Goal: Use online tool/utility: Use online tool/utility

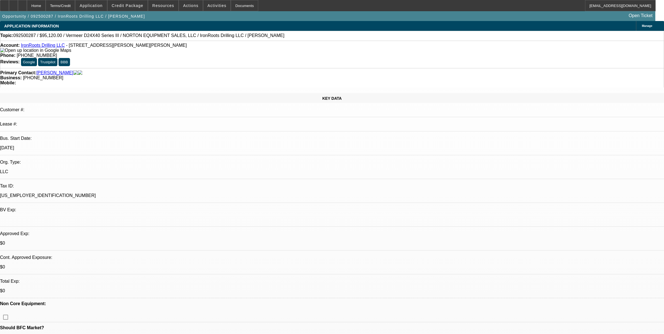
select select "0.2"
select select "2"
select select "0"
select select "6"
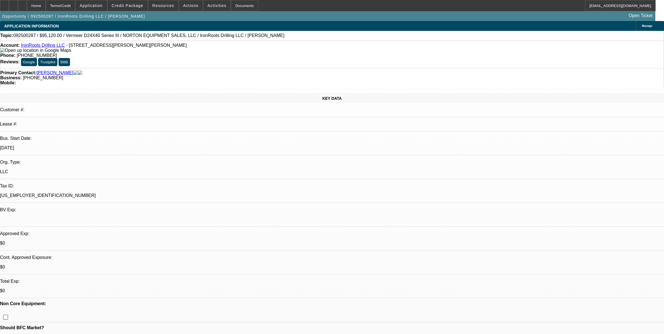
select select "0.2"
select select "2"
select select "0"
select select "6"
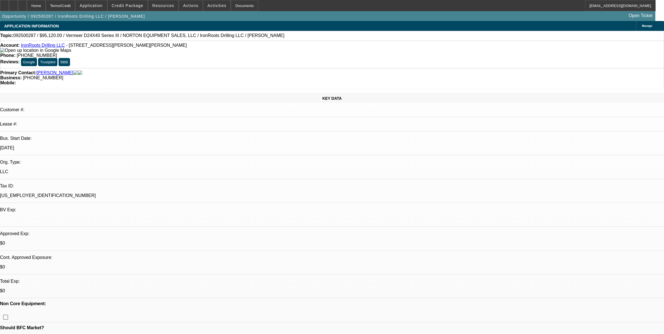
select select "0.2"
select select "2"
select select "0"
select select "6"
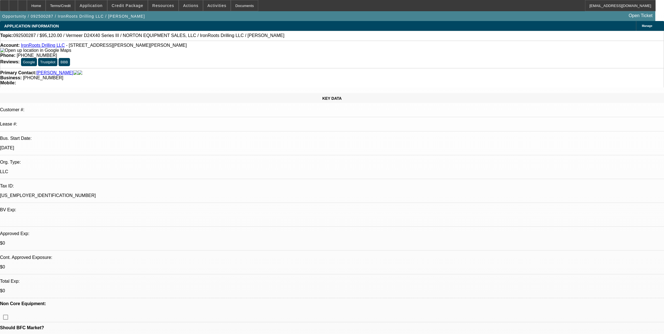
select select "0.15"
select select "2"
select select "0"
select select "6"
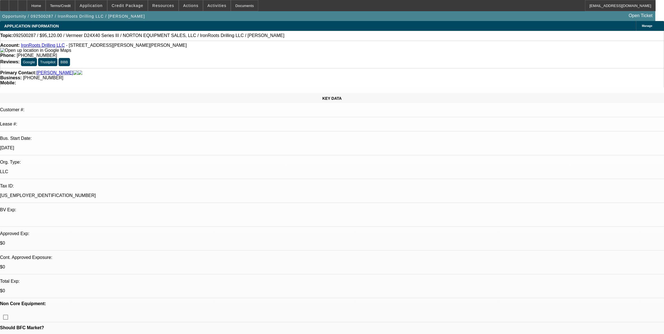
scroll to position [805, 0]
